Goal: Navigation & Orientation: Go to known website

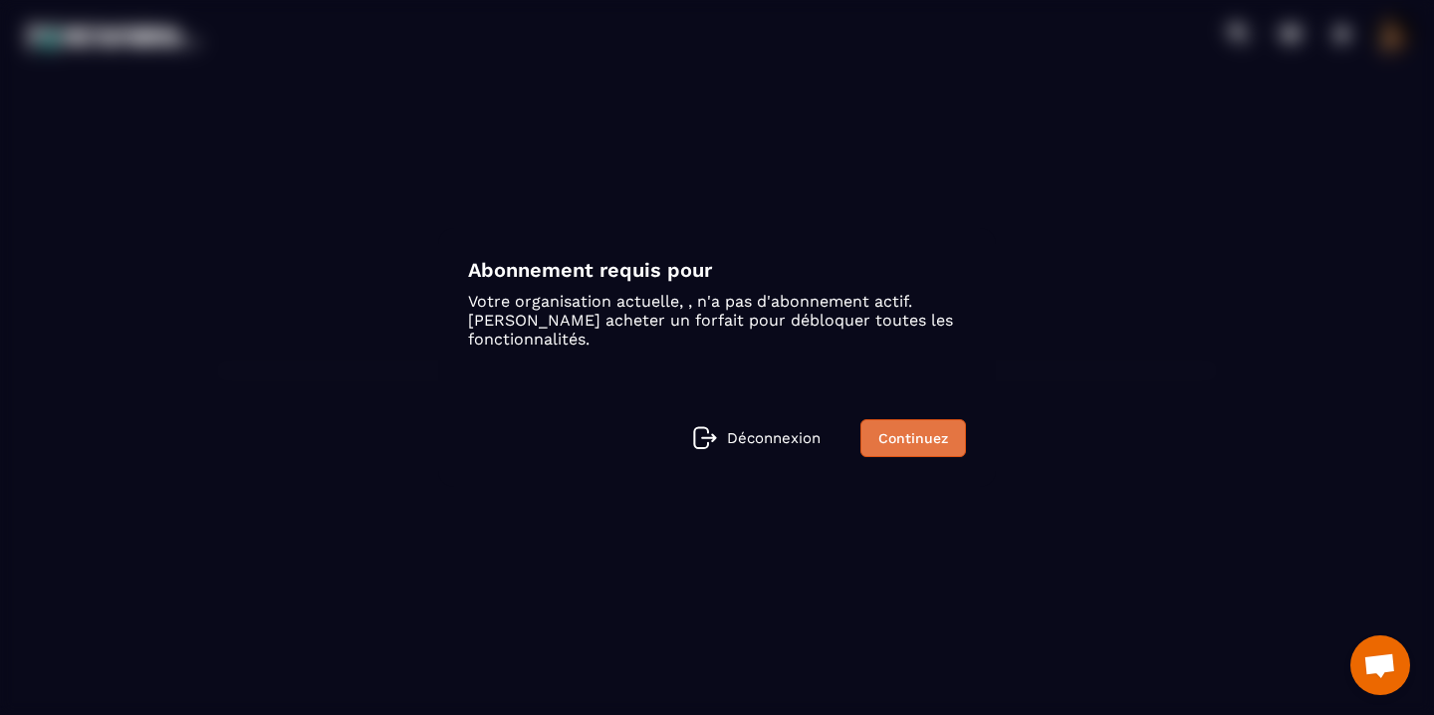
click at [931, 424] on link "Continuez" at bounding box center [914, 438] width 106 height 38
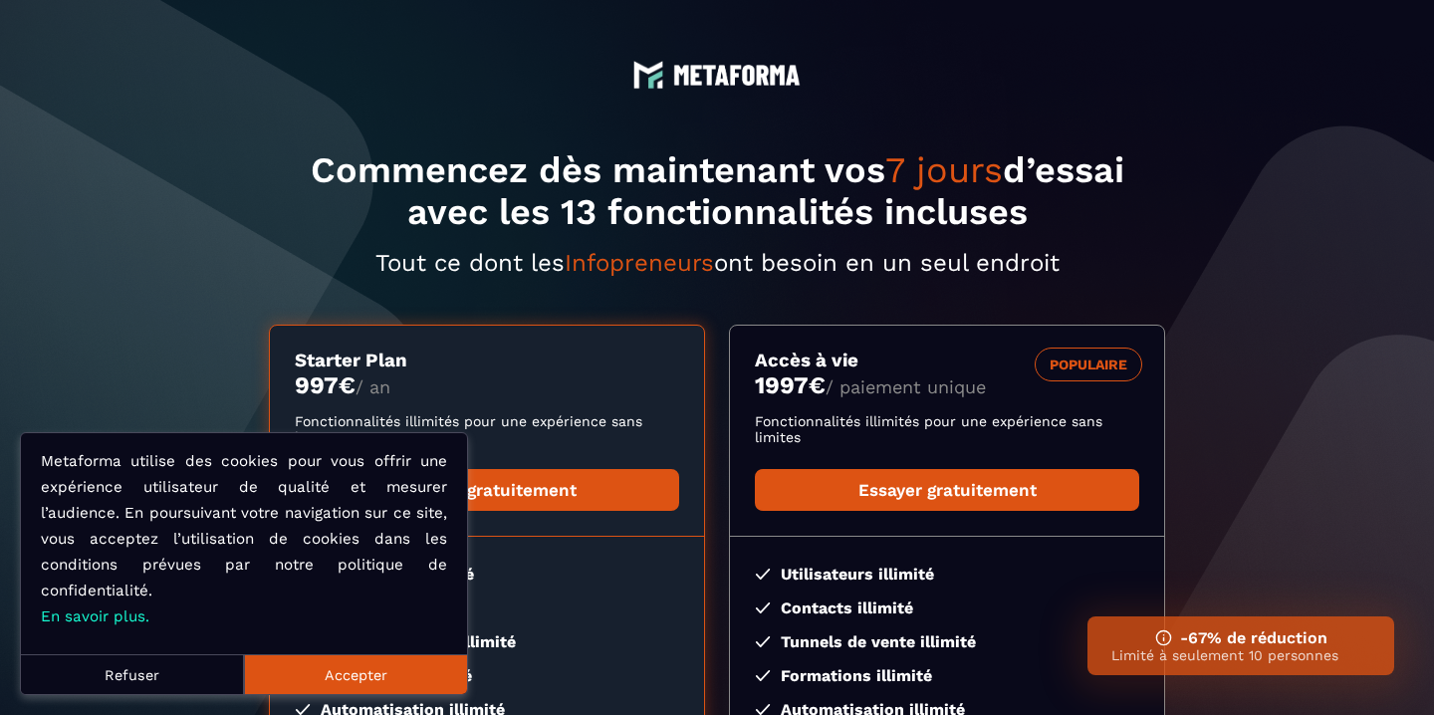
scroll to position [376, 0]
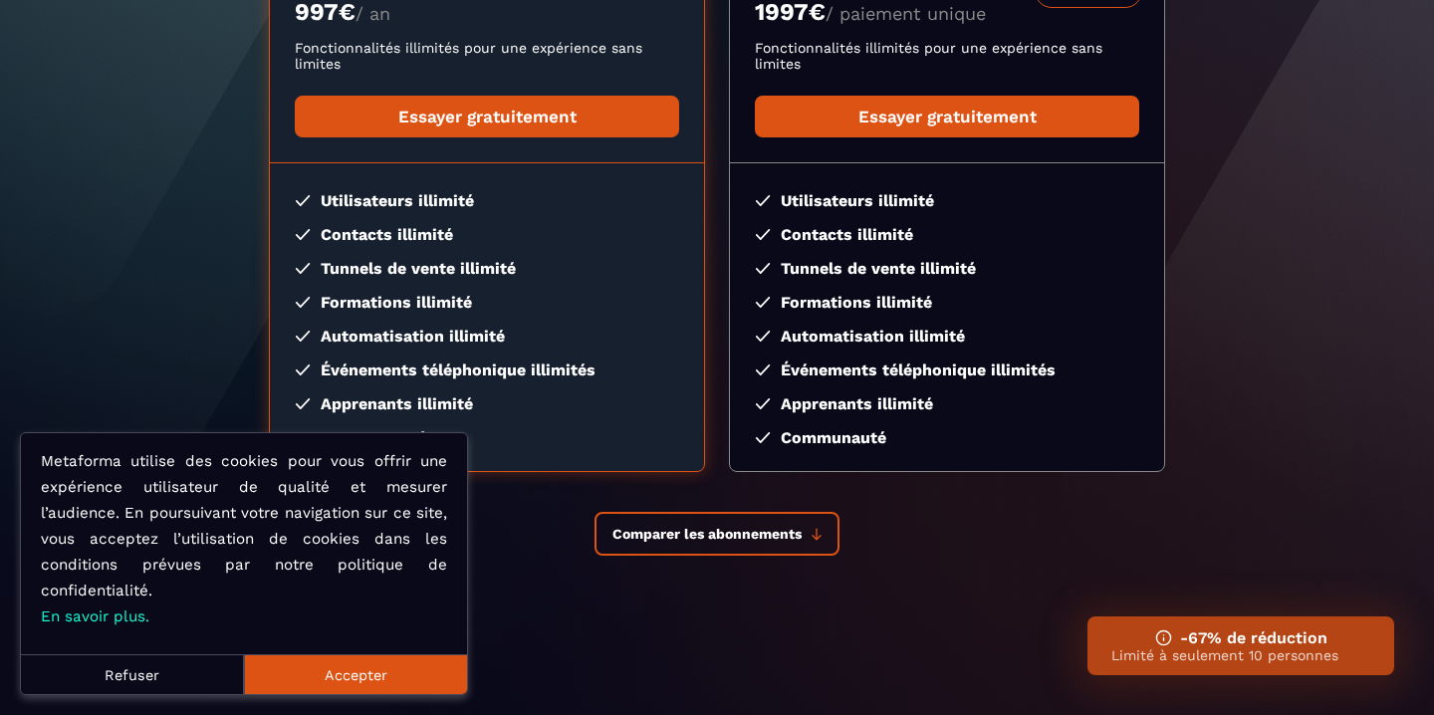
click at [345, 687] on button "Accepter" at bounding box center [355, 674] width 223 height 40
